Goal: Check status: Check status

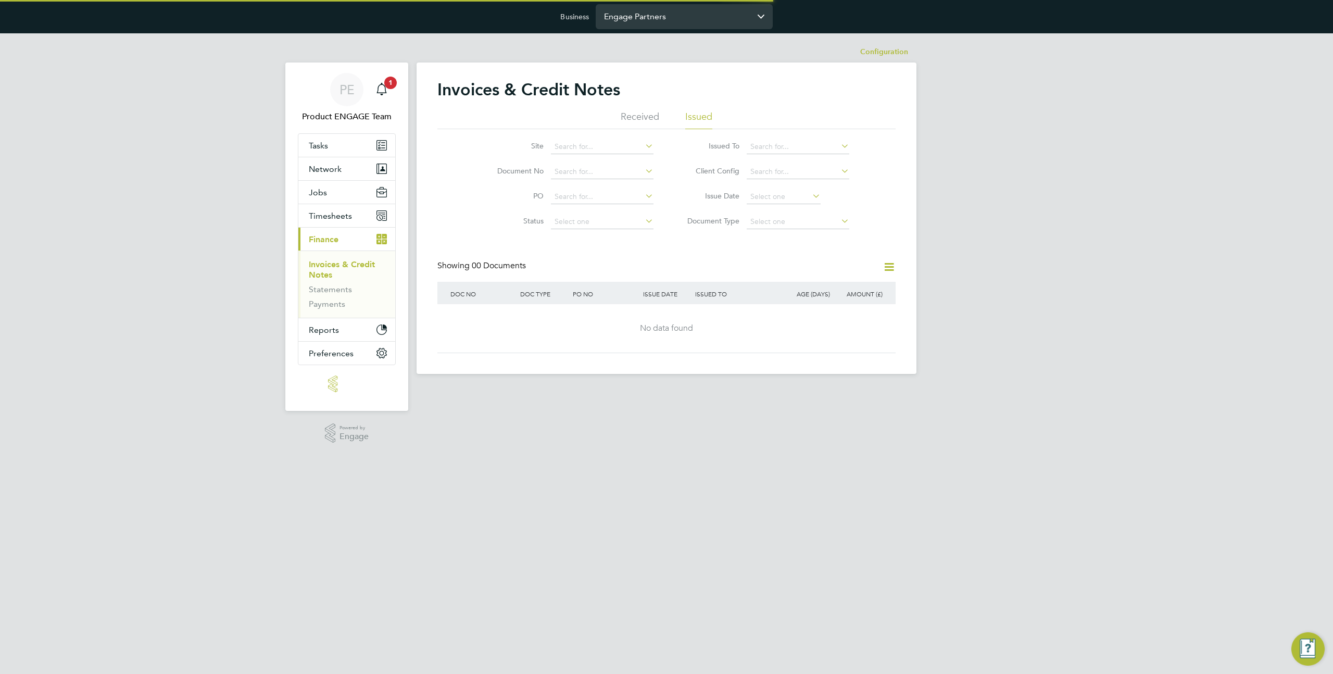
click at [639, 19] on input "Engage Partners" at bounding box center [684, 16] width 177 height 24
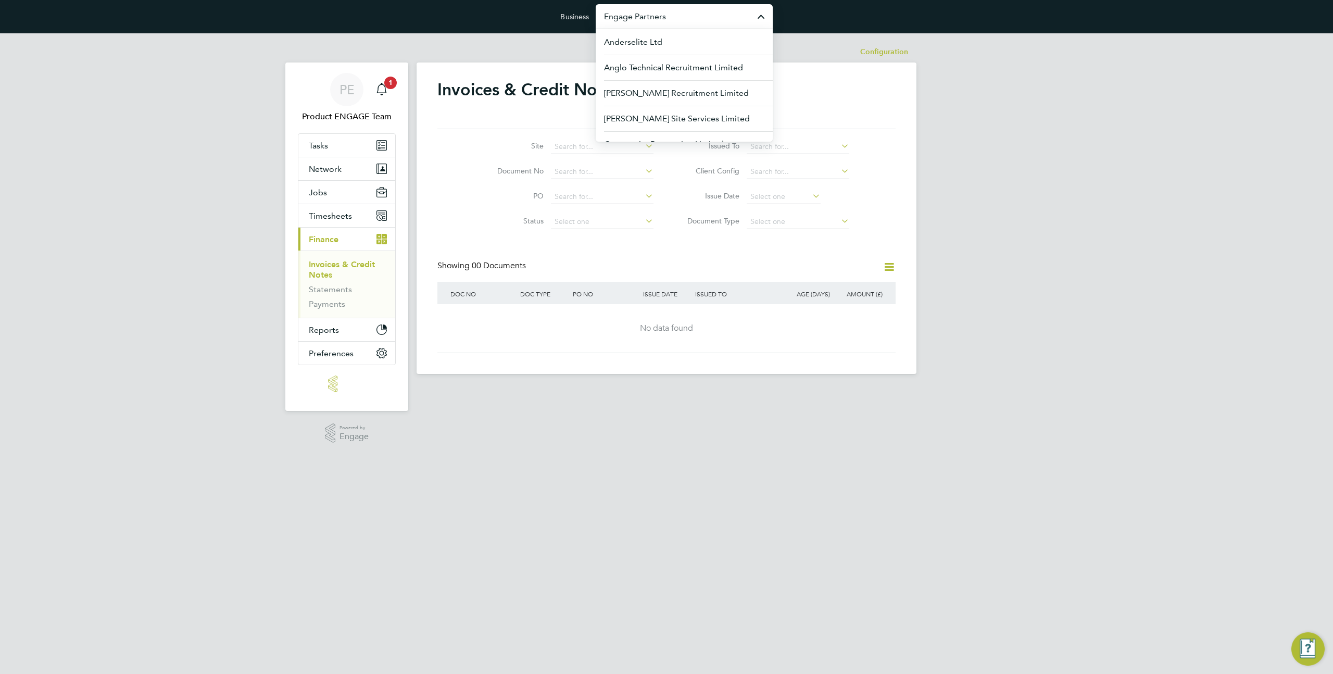
click at [639, 19] on input "Engage Partners" at bounding box center [684, 16] width 177 height 24
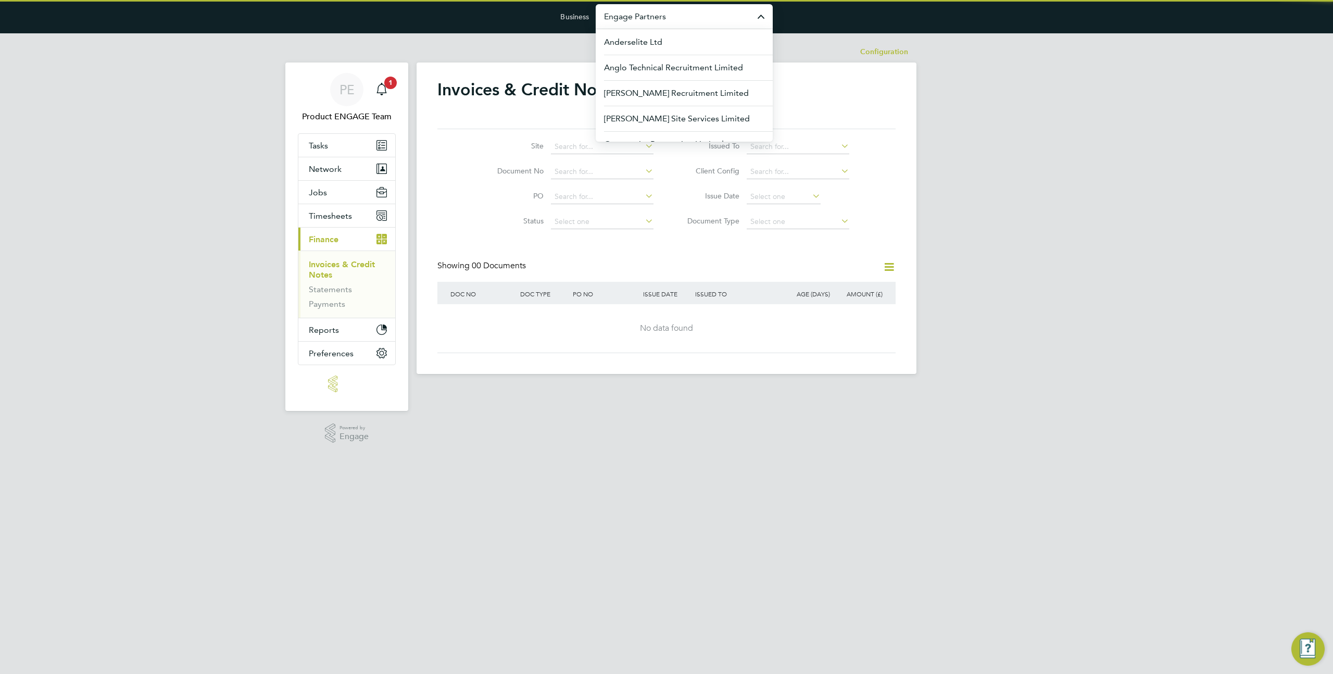
click at [639, 19] on input "Engage Partners" at bounding box center [684, 16] width 177 height 24
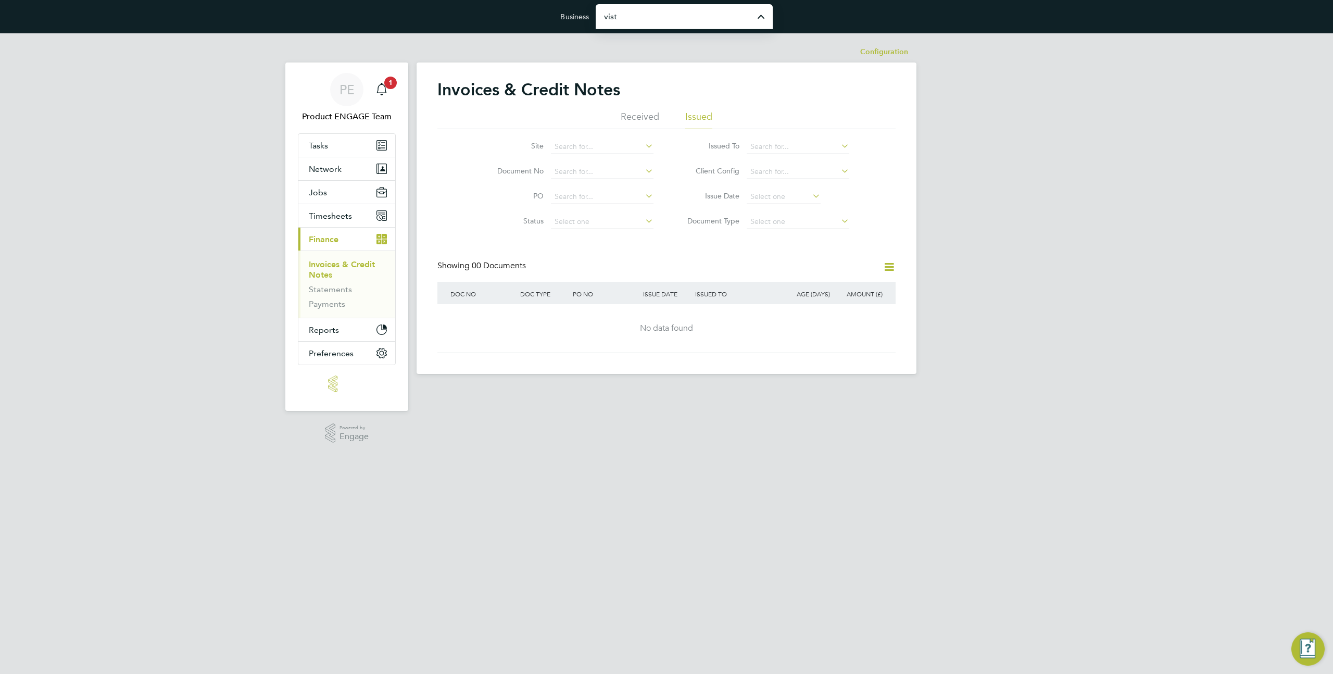
type input "Vistry Group Plc"
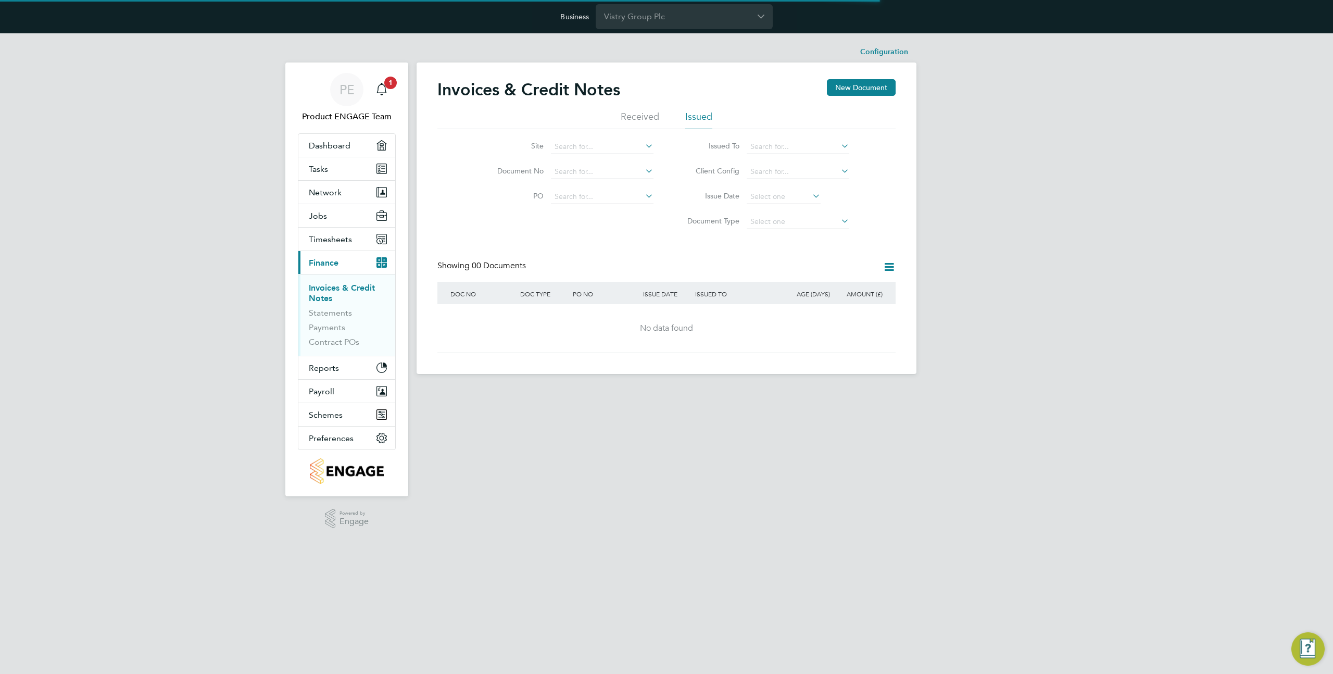
scroll to position [577, 461]
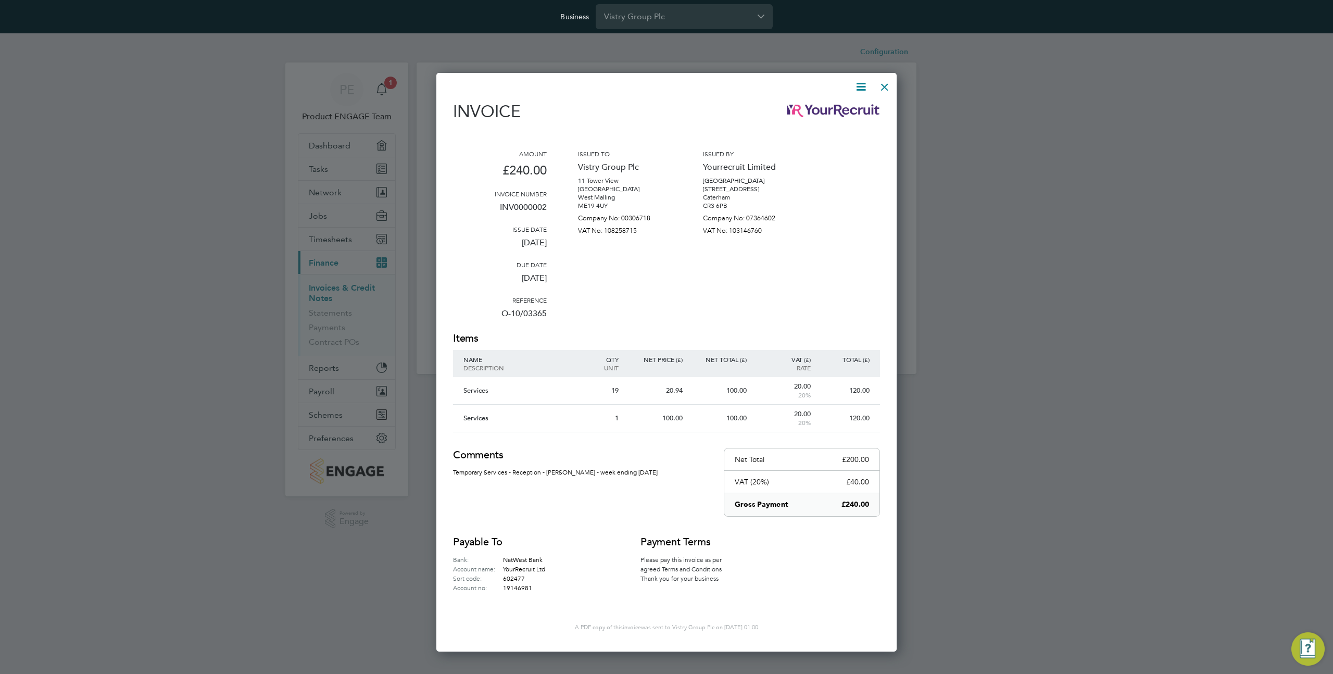
click at [884, 88] on div at bounding box center [884, 84] width 19 height 19
